Goal: Find specific page/section: Find specific page/section

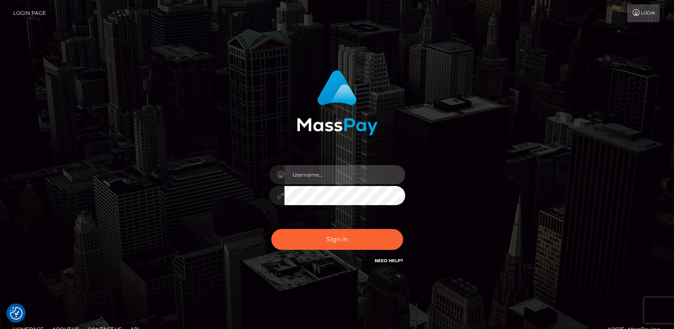
type input "ts2.es"
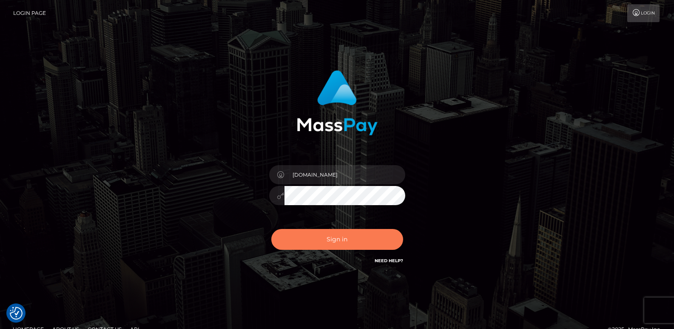
click at [361, 245] on button "Sign in" at bounding box center [337, 239] width 132 height 21
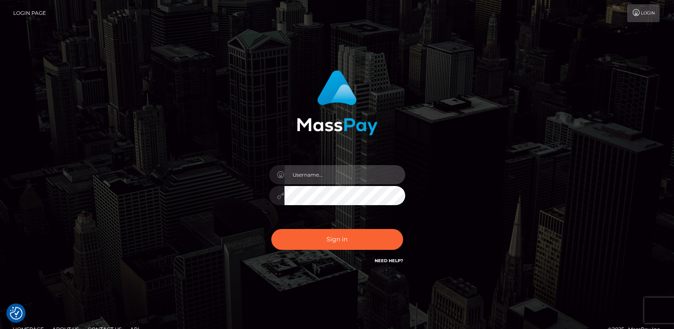
type input "ts2.es"
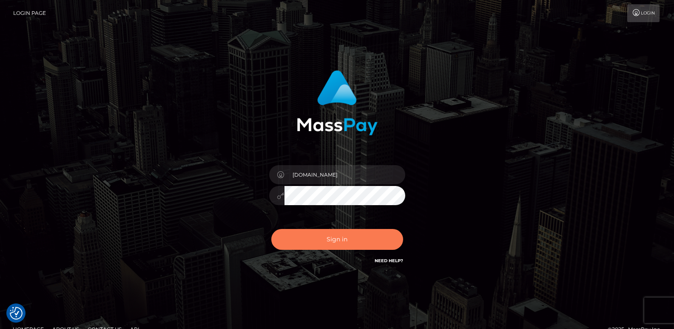
click at [361, 245] on button "Sign in" at bounding box center [337, 239] width 132 height 21
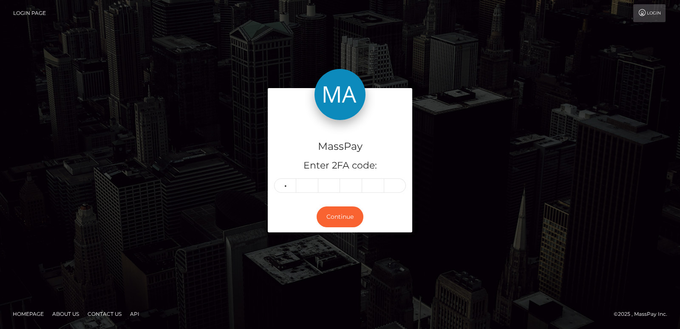
type input "2"
type input "4"
type input "3"
type input "9"
type input "6"
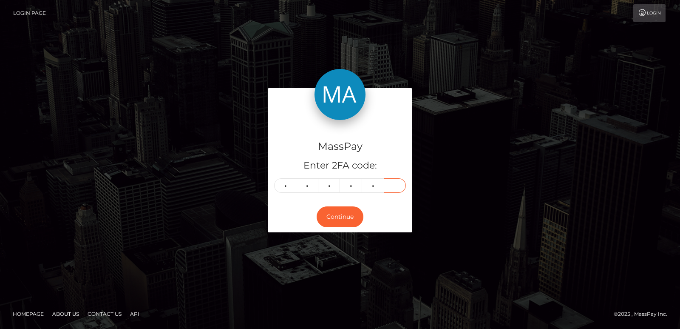
type input "0"
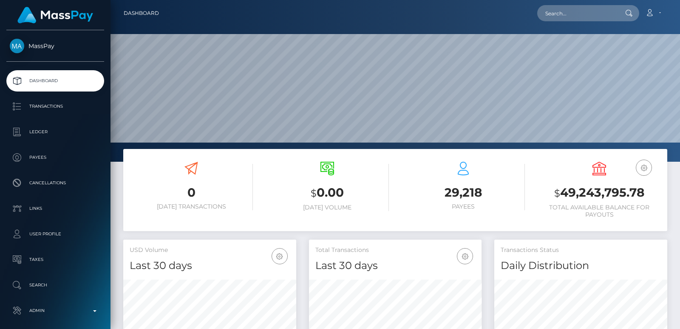
scroll to position [151, 173]
click at [573, 23] on nav "Dashboard Loading... Loading... Account Edit Profile" at bounding box center [396, 13] width 570 height 26
click at [559, 12] on input "text" at bounding box center [578, 13] width 80 height 16
paste input "pisanello.ilaria@gmail.com"
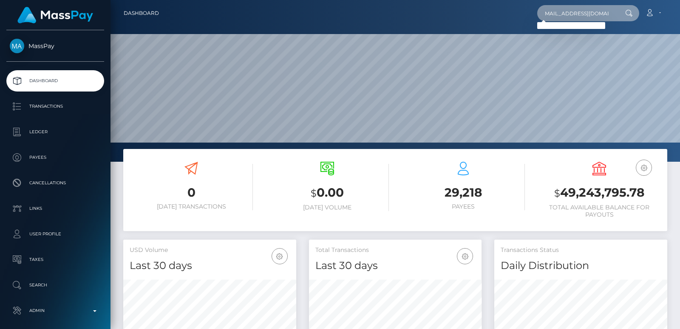
type input "pisanello.ilaria@gmail.com"
click at [558, 12] on input "pisanello.ilaria@gmail.com" at bounding box center [578, 13] width 80 height 16
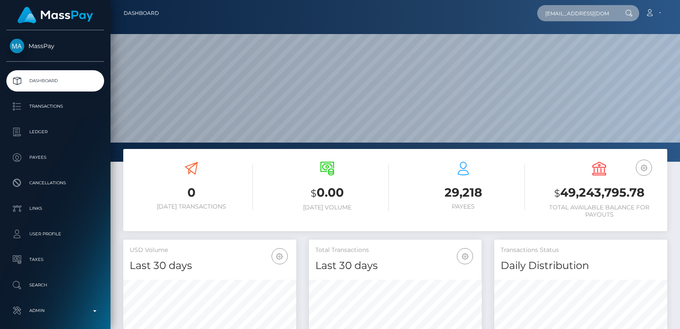
click at [558, 12] on input "pisanello.ilaria@gmail.com" at bounding box center [578, 13] width 80 height 16
paste input "pisanello.ilaria@gmail.com"
type input "pisanello.ilaria@gmail.com"
click at [595, 10] on input "pisanello.ilaria@gmail.com" at bounding box center [578, 13] width 80 height 16
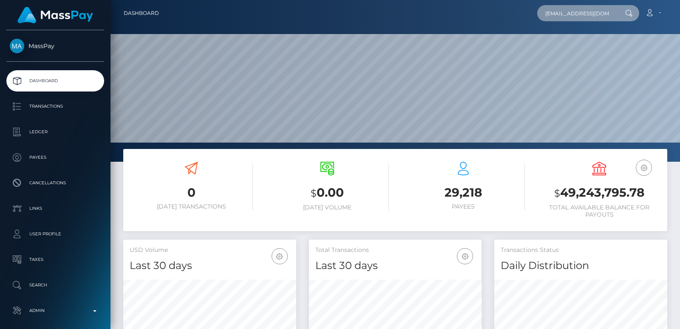
click at [595, 10] on input "pisanello.ilaria@gmail.com" at bounding box center [578, 13] width 80 height 16
paste input "ilaa"
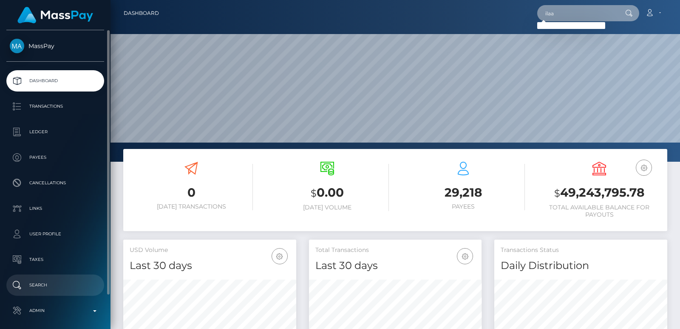
type input "ilaa"
click at [62, 282] on p "Search" at bounding box center [55, 285] width 91 height 13
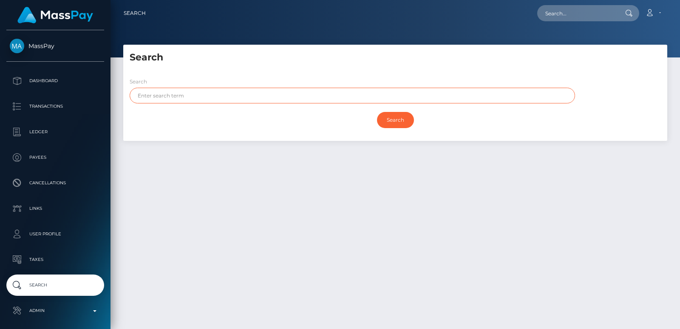
click at [162, 91] on input "text" at bounding box center [353, 96] width 446 height 16
paste input "ilaa"
type input "ilaa"
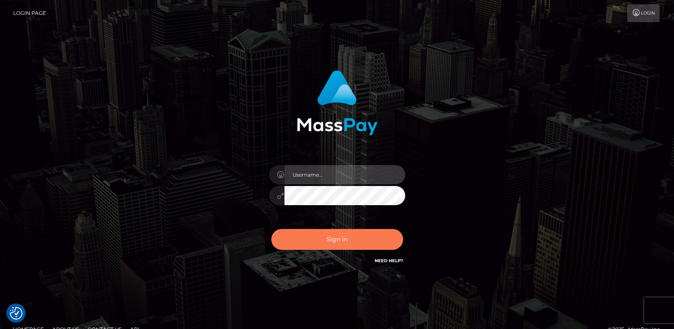
type input "ts2.es"
click at [338, 239] on button "Sign in" at bounding box center [337, 239] width 132 height 21
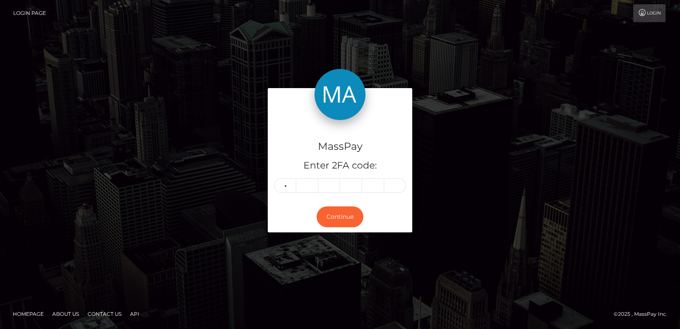
type input "2"
type input "6"
type input "9"
type input "3"
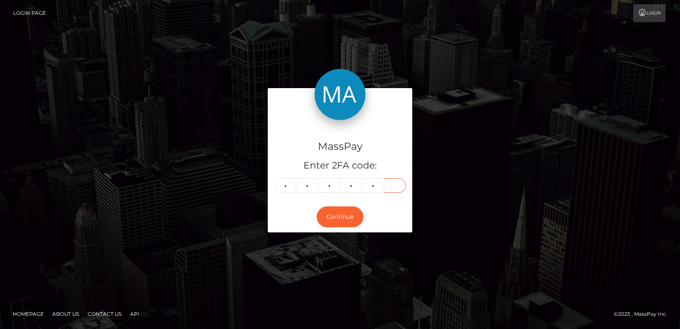
type input "0"
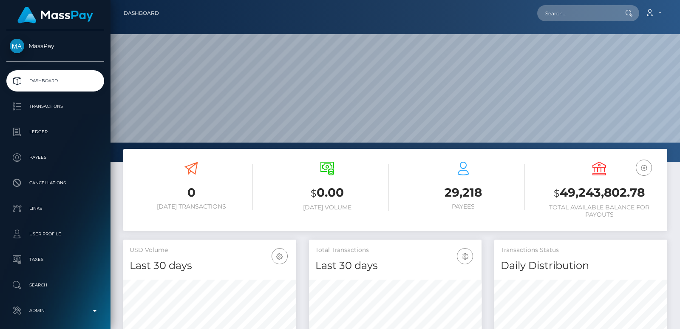
scroll to position [151, 173]
click at [560, 8] on input "text" at bounding box center [578, 13] width 80 height 16
paste input "[EMAIL_ADDRESS][DOMAIN_NAME]"
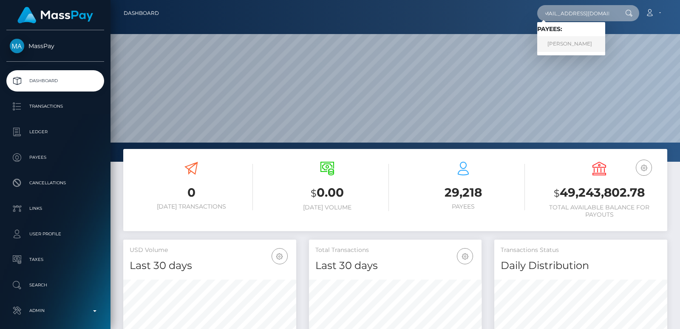
type input "[EMAIL_ADDRESS][DOMAIN_NAME]"
click at [565, 44] on link "Ilaria ila Pisanello" at bounding box center [572, 44] width 68 height 16
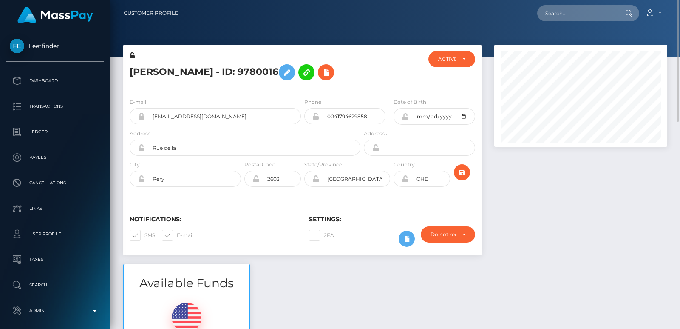
click at [136, 68] on h5 "Ilaria ila Pisanello - ID: 9780016" at bounding box center [243, 72] width 226 height 25
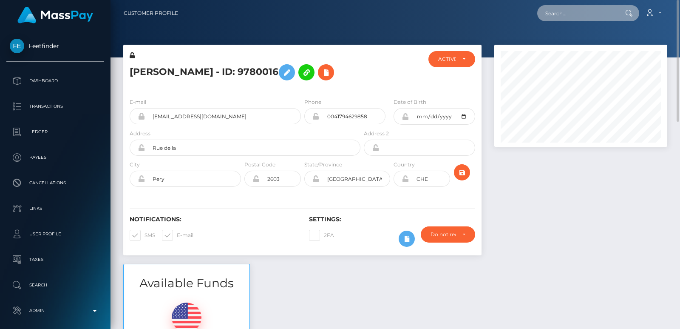
click at [552, 14] on input "text" at bounding box center [578, 13] width 80 height 16
paste input "pisanello.ilaria@gmail.com"
type input "pisanello.ilaria@gmail.com"
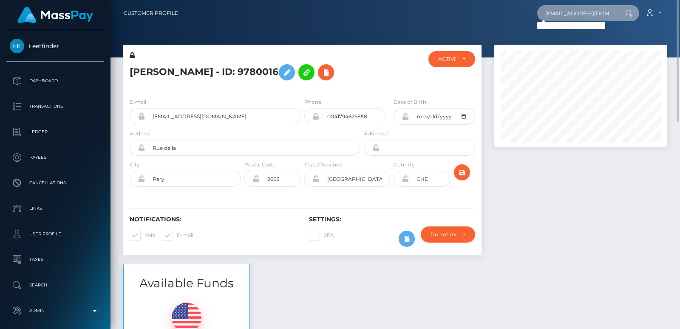
click at [546, 16] on input "pisanello.ilaria@gmail.com" at bounding box center [578, 13] width 80 height 16
paste input "[EMAIL_ADDRESS][DOMAIN_NAME]"
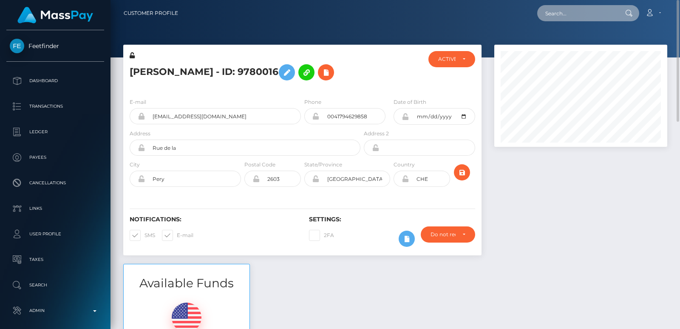
type input "[EMAIL_ADDRESS][DOMAIN_NAME]"
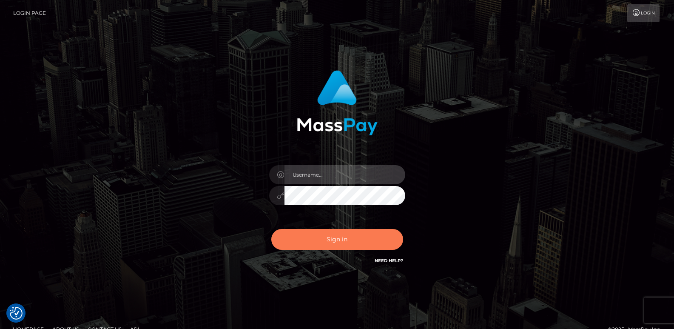
type input "ts2.es"
click at [342, 238] on button "Sign in" at bounding box center [337, 239] width 132 height 21
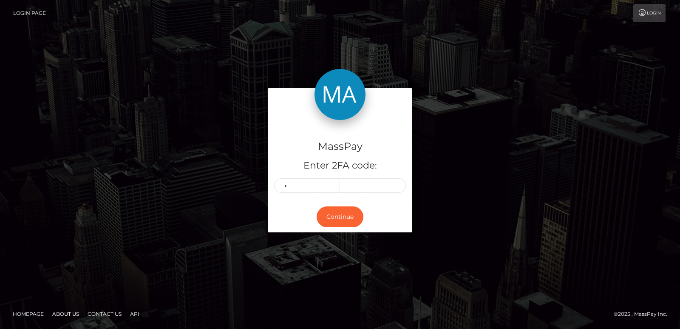
type input "8"
type input "1"
type input "2"
type input "3"
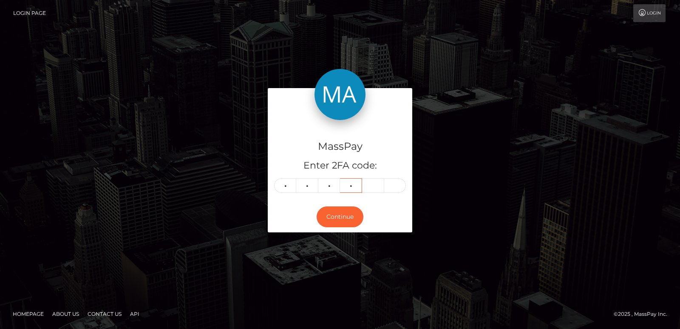
type input "6"
type input "1"
type input "9"
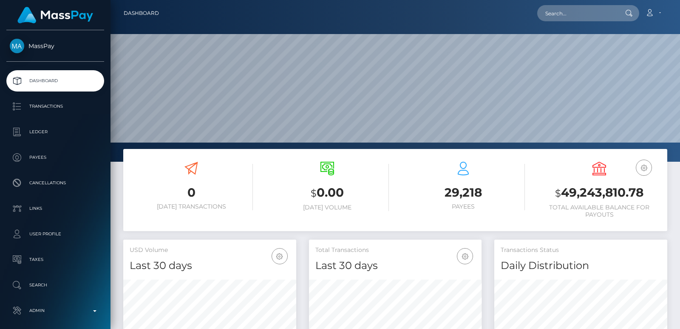
scroll to position [151, 173]
click at [556, 17] on input "text" at bounding box center [578, 13] width 80 height 16
paste input "adrianarichellesmith@gmail.com"
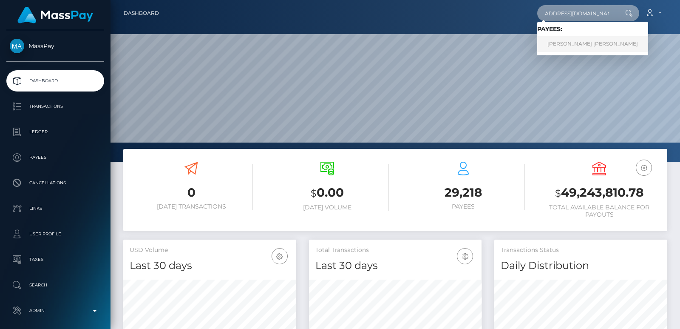
type input "adrianarichellesmith@gmail.com"
click at [573, 44] on link "ADRIANA RICHELLE SMITH" at bounding box center [593, 44] width 111 height 16
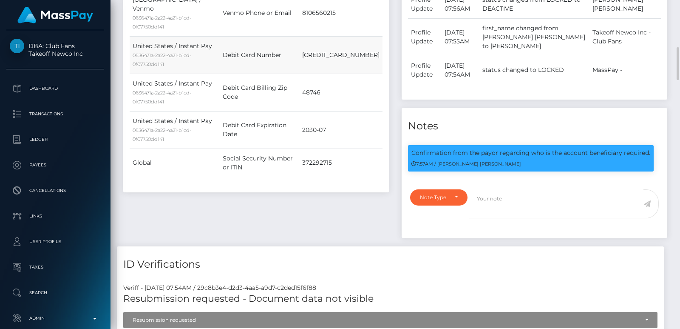
scroll to position [102, 173]
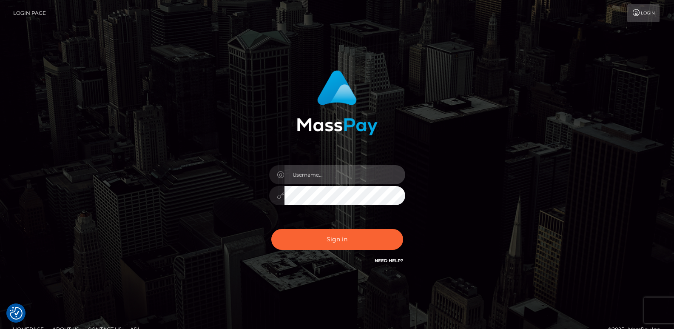
type input "[DOMAIN_NAME]"
click at [344, 228] on div "Sign in Need Help?" at bounding box center [337, 243] width 149 height 38
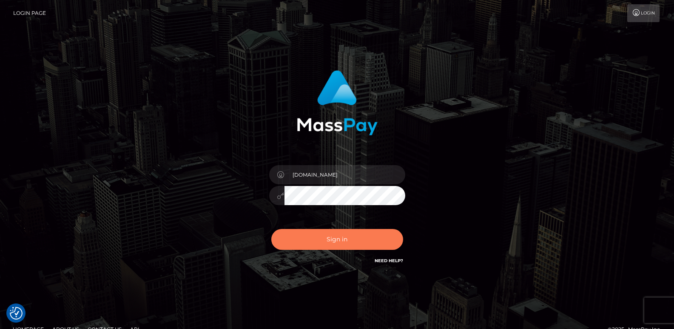
click at [342, 234] on button "Sign in" at bounding box center [337, 239] width 132 height 21
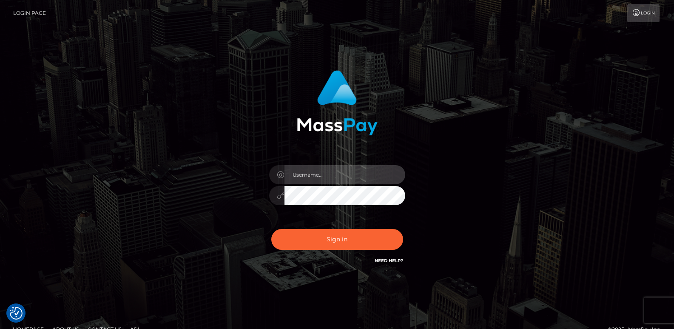
type input "[DOMAIN_NAME]"
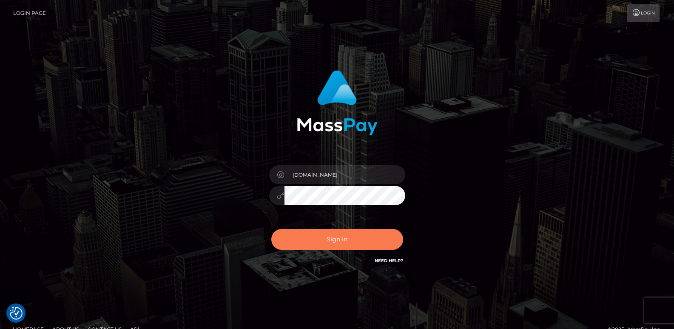
click at [342, 234] on button "Sign in" at bounding box center [337, 239] width 132 height 21
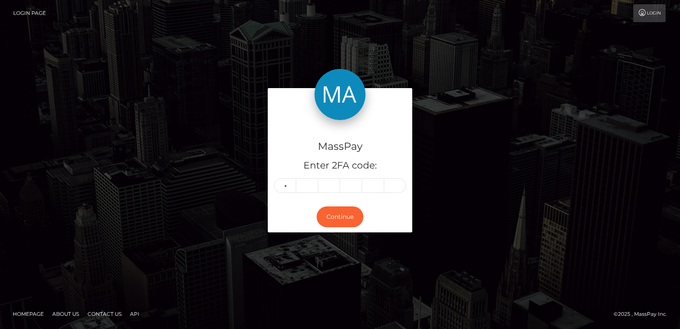
type input "8"
type input "6"
type input "1"
type input "9"
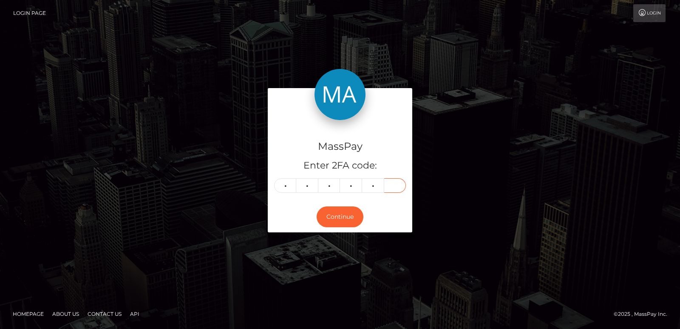
type input "9"
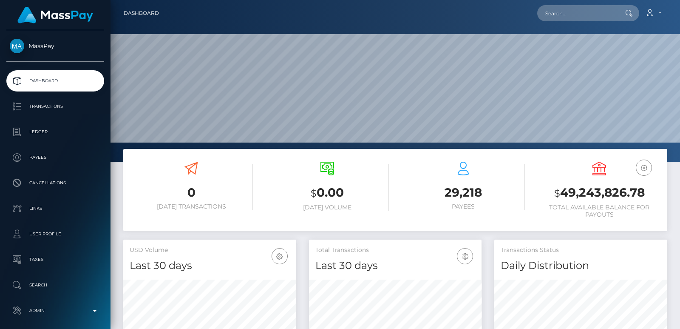
scroll to position [151, 173]
click at [569, 21] on input "text" at bounding box center [578, 13] width 80 height 16
paste input "pisanello.ilaria@gmail.com"
type input "pisanello.ilaria@gmail.com"
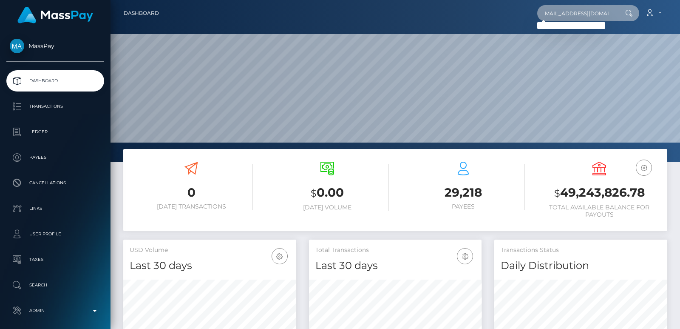
scroll to position [0, 0]
click at [574, 18] on input "pisanello.ilaria@gmail.com" at bounding box center [578, 13] width 80 height 16
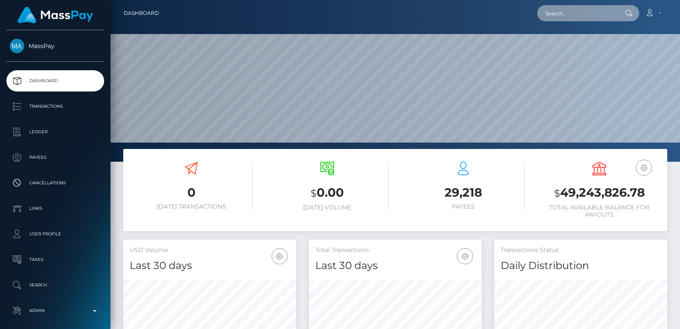
paste input "bluff-valzer.2g@icloud.com"
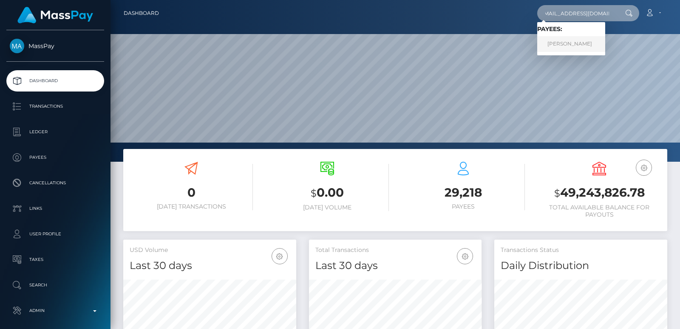
type input "bluff-valzer.2g@icloud.com"
click at [580, 46] on link "Ilaria ila Pisanello" at bounding box center [572, 44] width 68 height 16
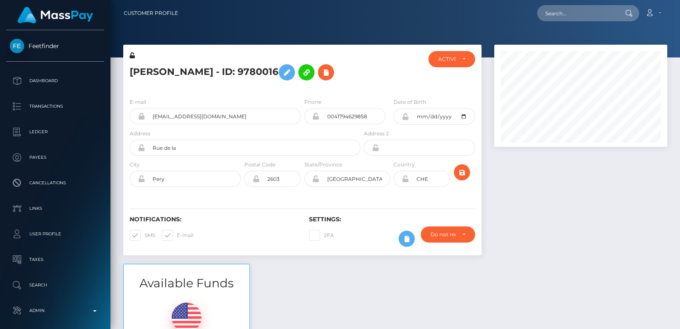
scroll to position [102, 173]
